Goal: Task Accomplishment & Management: Manage account settings

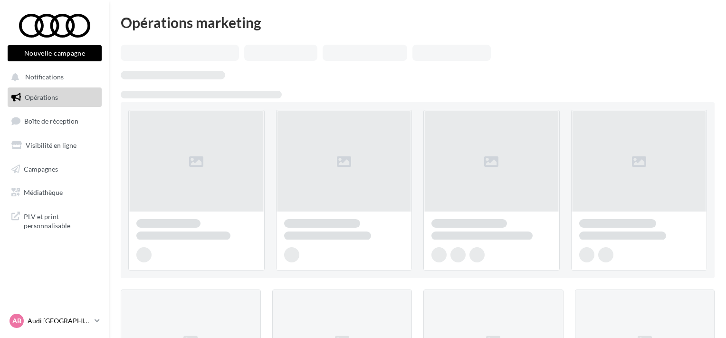
click at [53, 319] on p "Audi [GEOGRAPHIC_DATA]" at bounding box center [59, 321] width 63 height 10
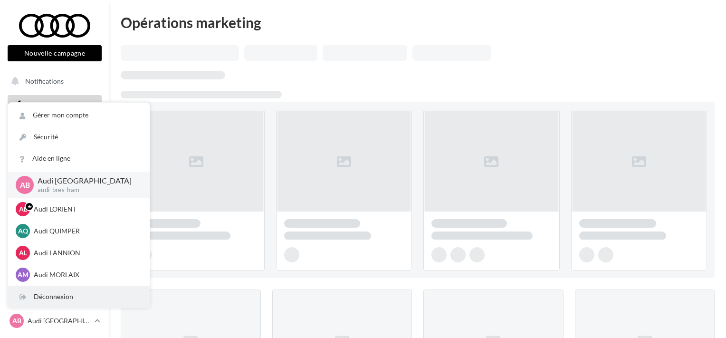
click at [41, 299] on div "Déconnexion" at bounding box center [79, 296] width 142 height 21
